Goal: Transaction & Acquisition: Book appointment/travel/reservation

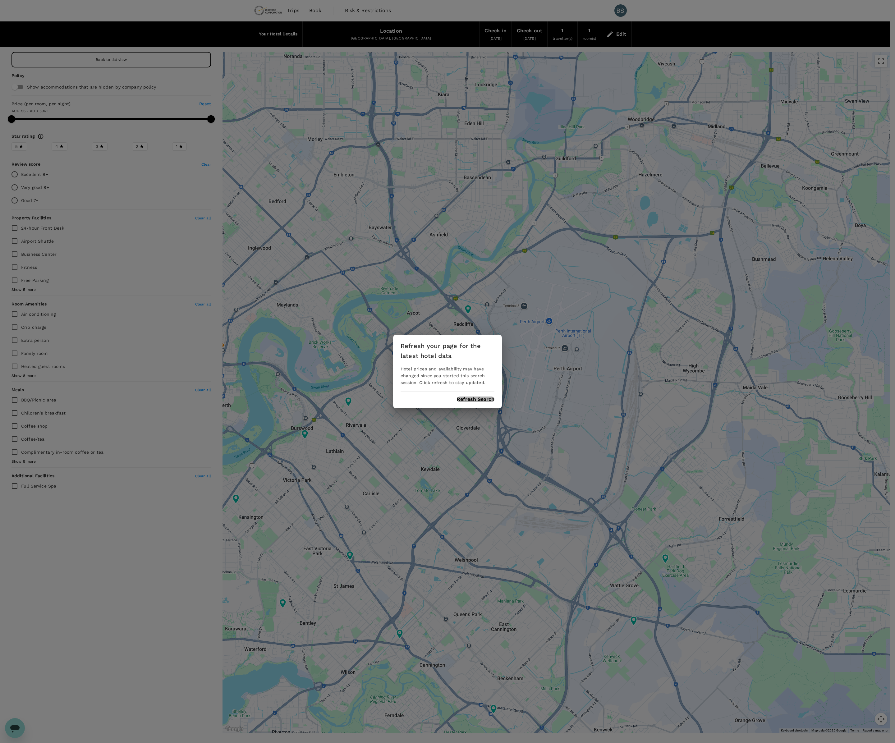
click at [472, 401] on button "Refresh Search" at bounding box center [476, 400] width 38 height 6
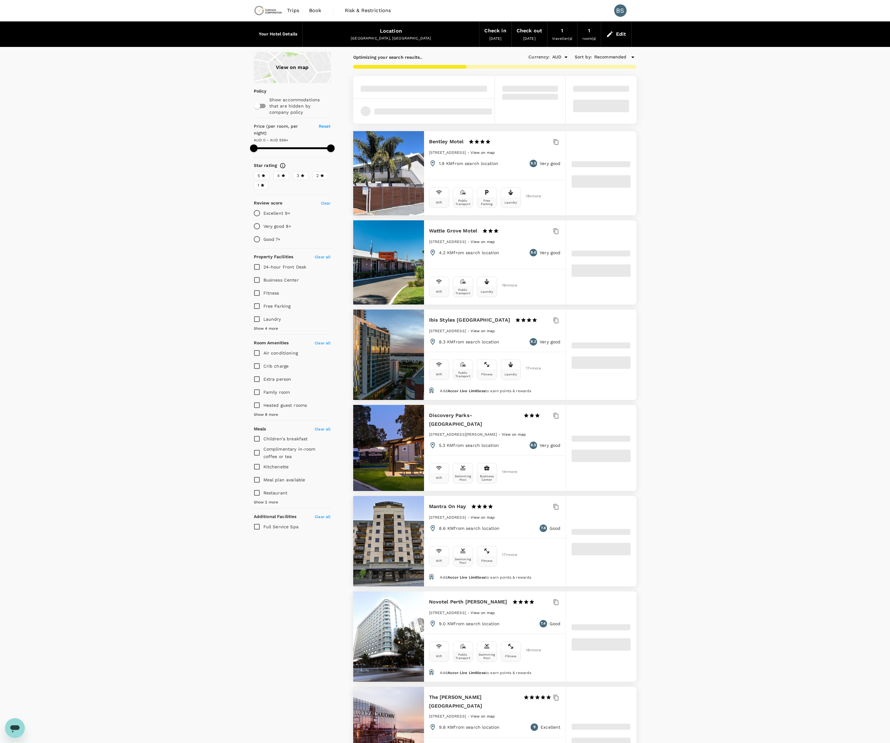
click at [301, 69] on div "View on map" at bounding box center [292, 67] width 77 height 31
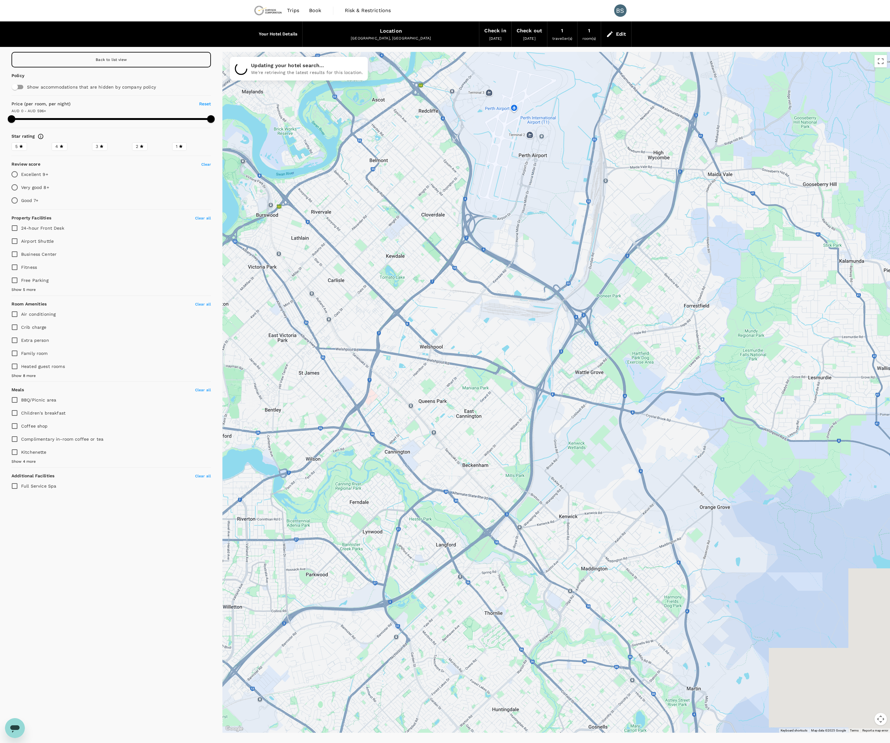
drag, startPoint x: 694, startPoint y: 421, endPoint x: 436, endPoint y: 475, distance: 263.5
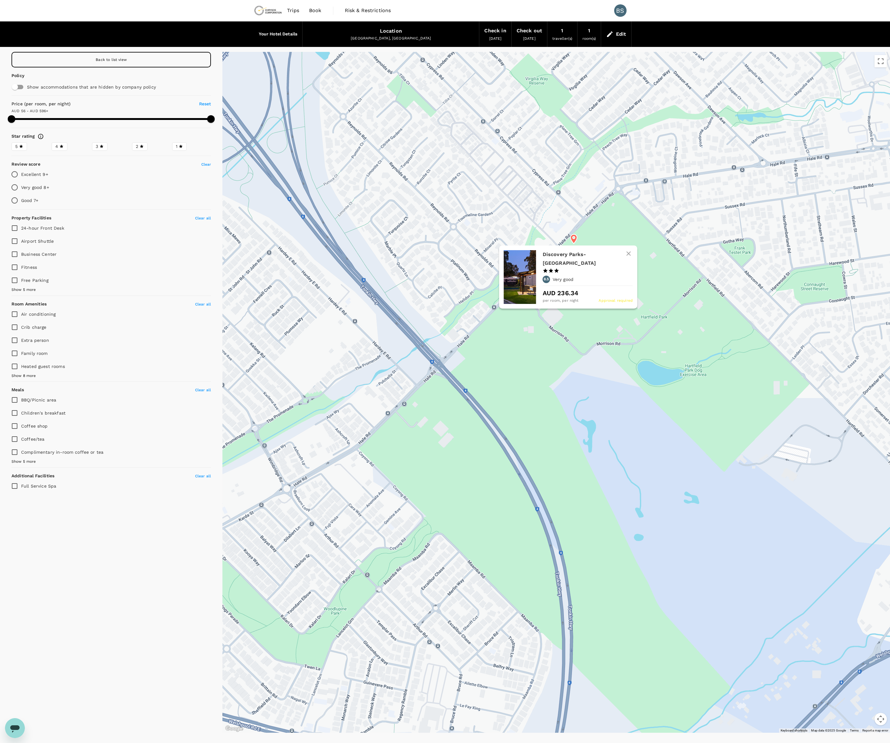
click at [574, 240] on icon at bounding box center [574, 238] width 7 height 9
click at [573, 239] on icon at bounding box center [574, 238] width 7 height 9
click at [572, 258] on h6 "Discovery Parks-[GEOGRAPHIC_DATA]" at bounding box center [585, 258] width 85 height 17
type input "595.99"
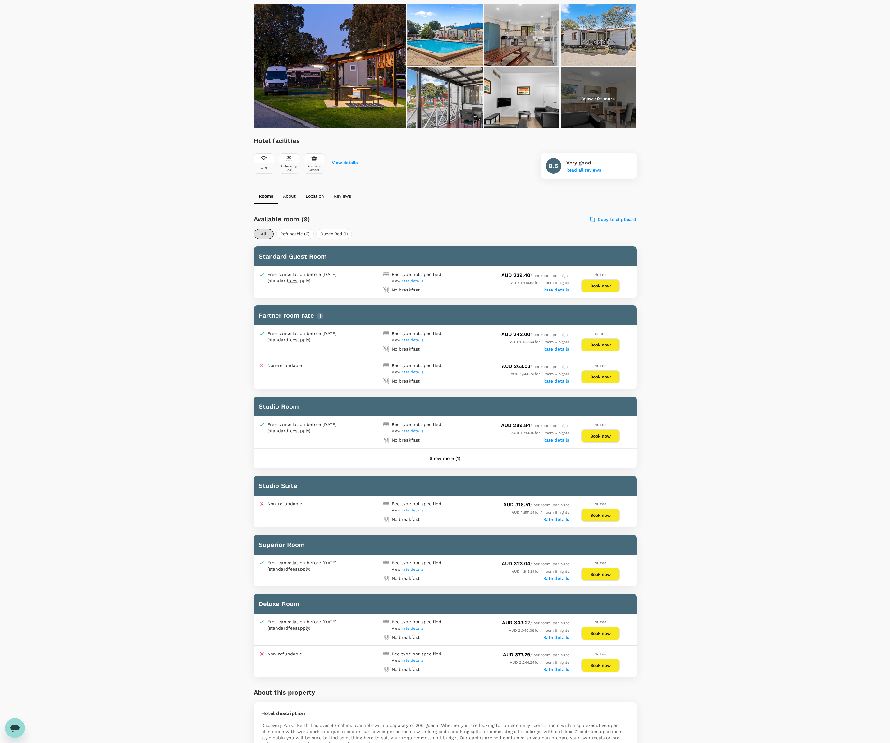
scroll to position [93, 0]
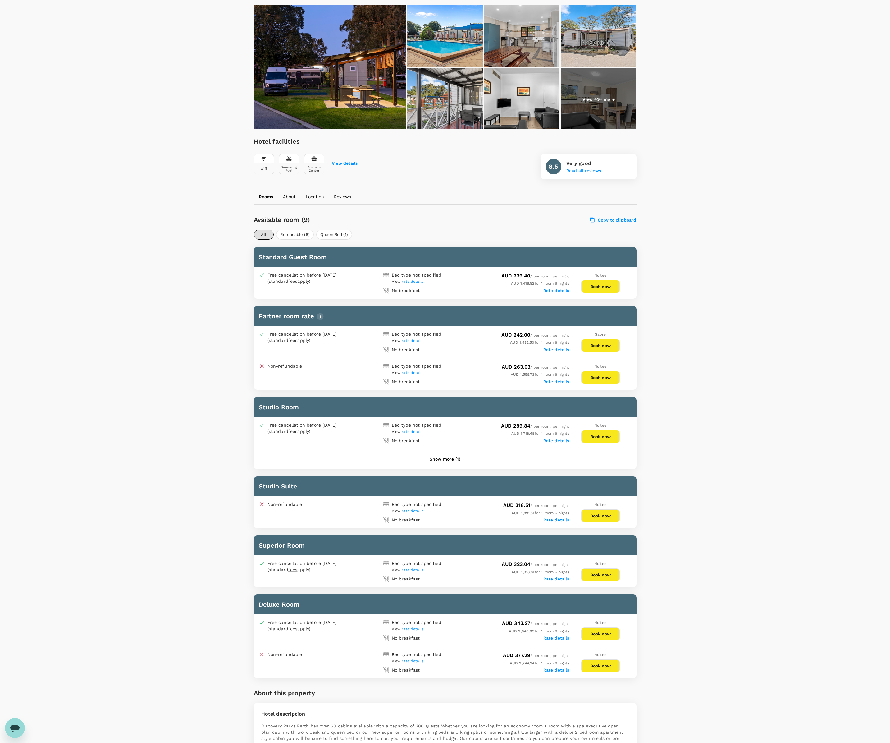
click at [288, 199] on p "About" at bounding box center [289, 197] width 13 height 6
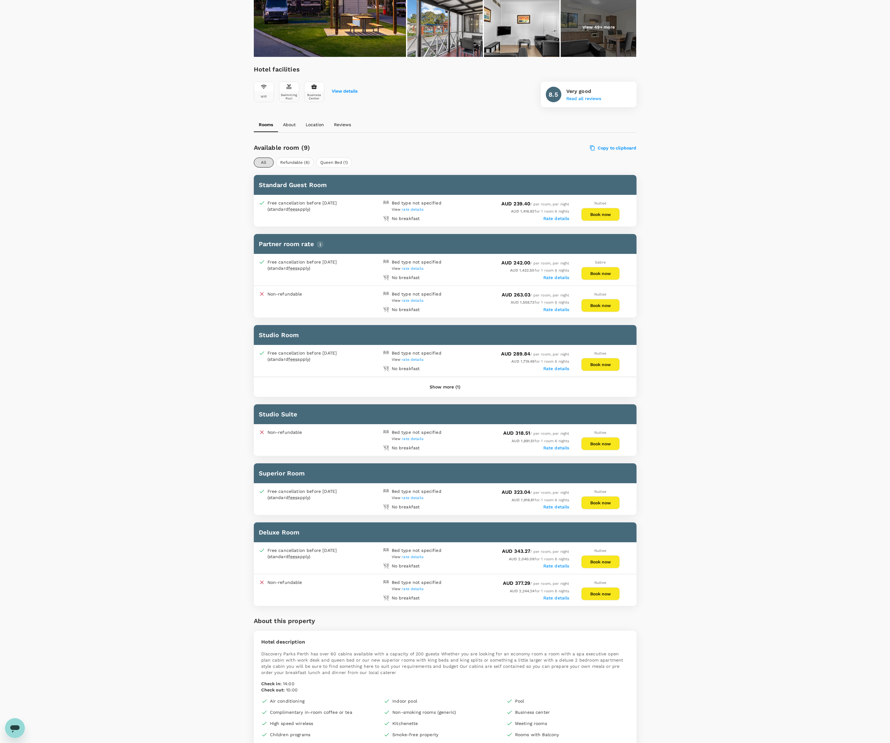
scroll to position [41, 0]
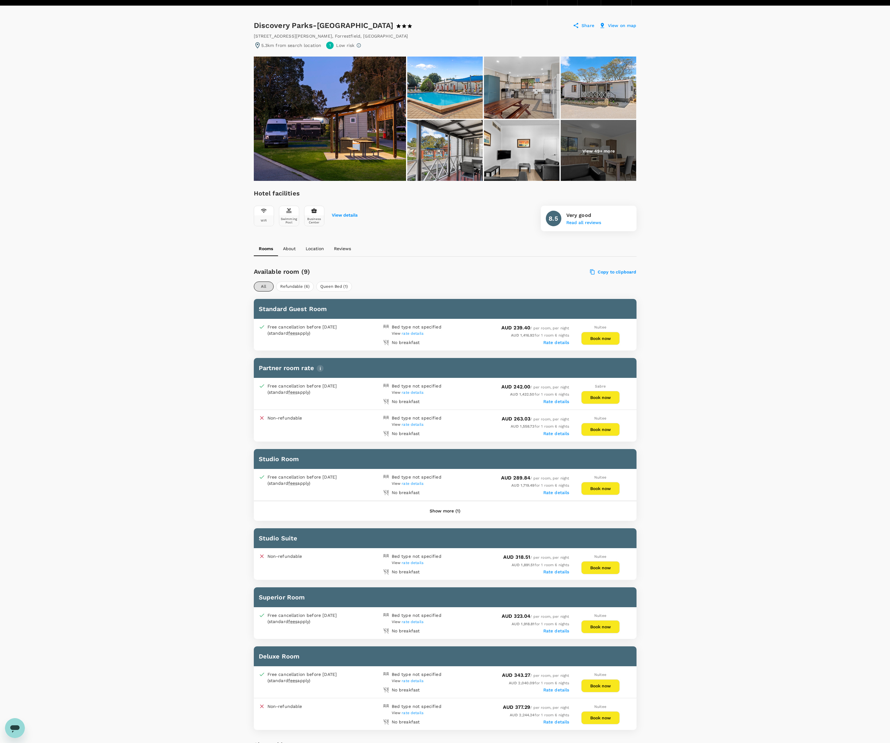
click at [313, 247] on p "Location" at bounding box center [315, 249] width 18 height 6
